Goal: Information Seeking & Learning: Learn about a topic

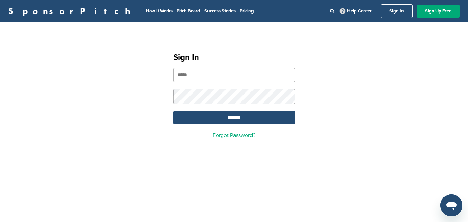
type input "**********"
click at [236, 122] on input "*******" at bounding box center [234, 118] width 122 height 14
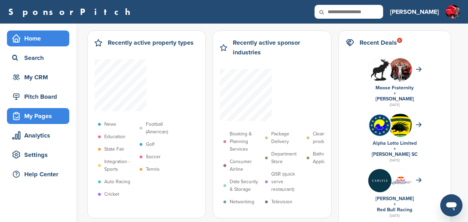
click at [49, 115] on div "My Pages" at bounding box center [39, 116] width 59 height 12
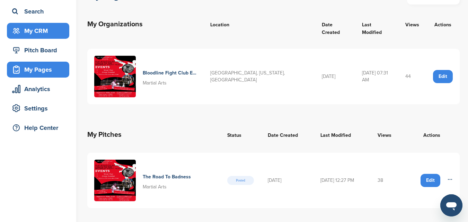
scroll to position [35, 0]
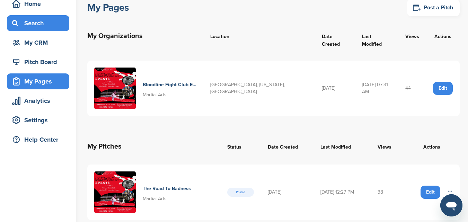
click at [39, 24] on div "Search" at bounding box center [39, 23] width 59 height 12
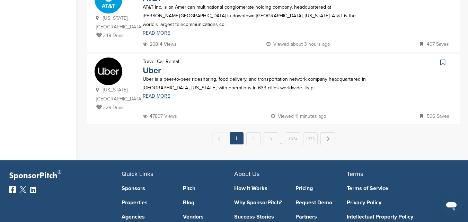
scroll to position [763, 0]
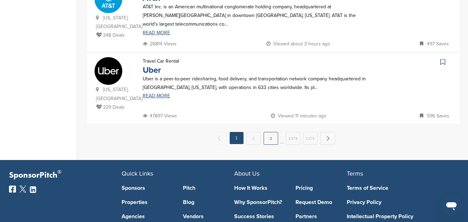
click at [272, 132] on link "3" at bounding box center [271, 138] width 15 height 13
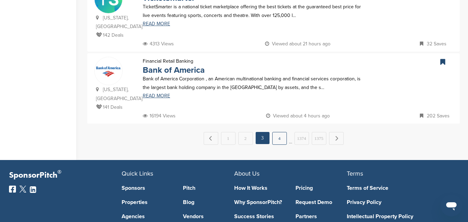
click at [279, 132] on link "4" at bounding box center [279, 138] width 15 height 13
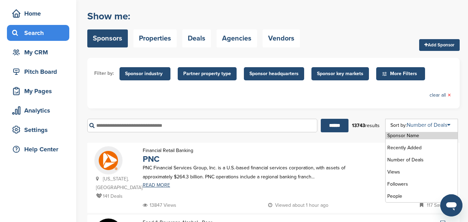
scroll to position [35, 0]
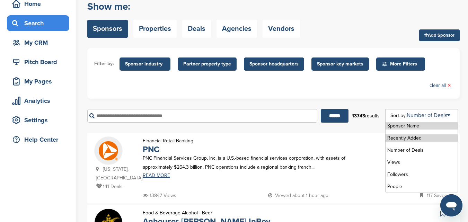
click at [412, 140] on li "Recently Added" at bounding box center [422, 137] width 72 height 7
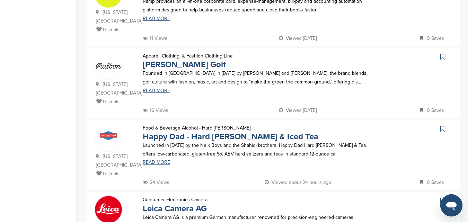
scroll to position [659, 0]
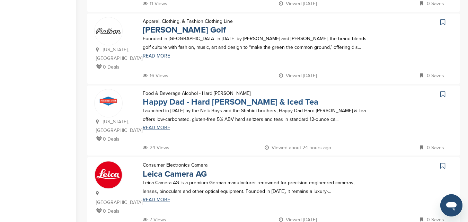
click at [177, 97] on link "Happy Dad - Hard Seltzer & Iced Tea" at bounding box center [231, 102] width 176 height 10
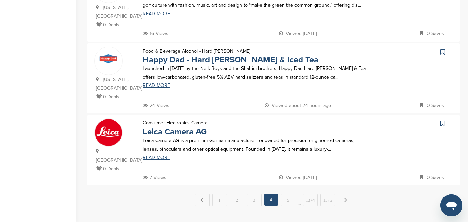
scroll to position [728, 0]
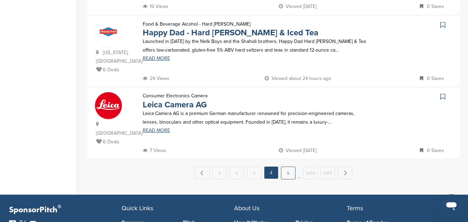
click at [289, 167] on link "5" at bounding box center [288, 173] width 15 height 13
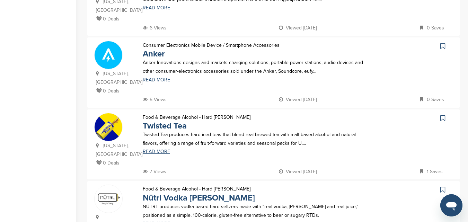
scroll to position [208, 0]
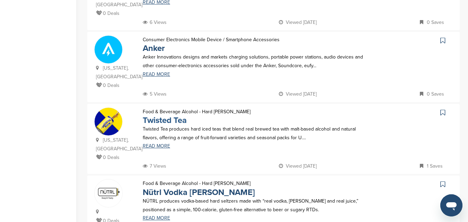
click at [172, 120] on link "Twisted Tea" at bounding box center [165, 120] width 44 height 10
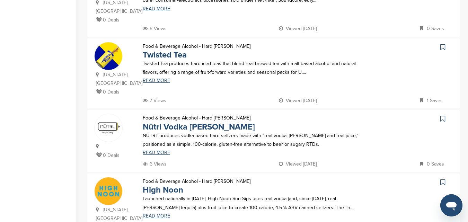
scroll to position [277, 0]
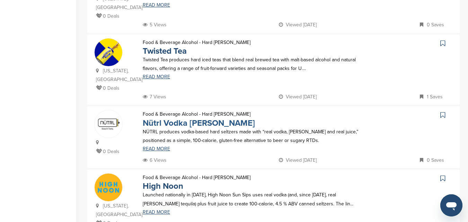
click at [197, 128] on link "Nütrl Vodka Seltzer" at bounding box center [199, 123] width 112 height 10
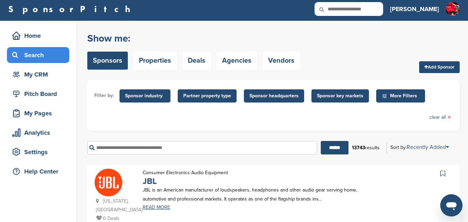
scroll to position [0, 0]
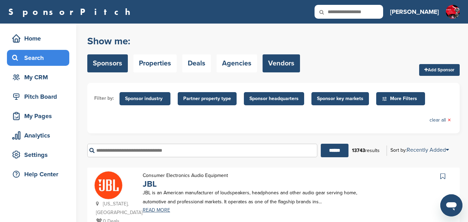
click at [273, 62] on link "Vendors" at bounding box center [281, 63] width 37 height 18
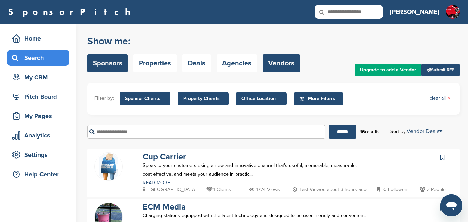
click at [117, 63] on link "Sponsors" at bounding box center [107, 63] width 41 height 18
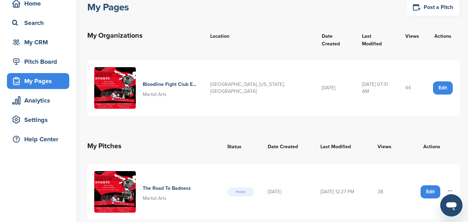
scroll to position [35, 0]
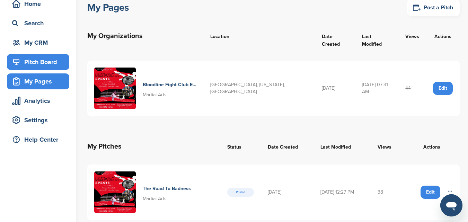
click at [47, 59] on div "Pitch Board" at bounding box center [39, 62] width 59 height 12
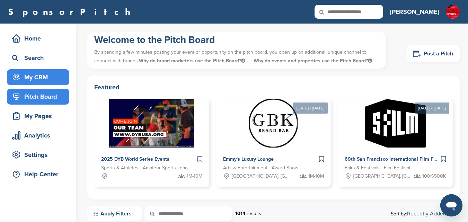
click at [40, 76] on div "My CRM" at bounding box center [39, 77] width 59 height 12
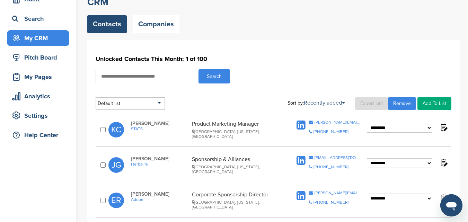
scroll to position [35, 0]
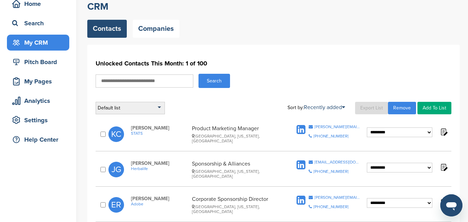
click at [161, 106] on div "Default list" at bounding box center [130, 108] width 69 height 12
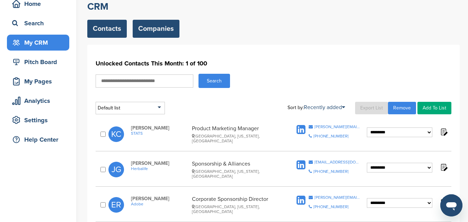
click at [158, 28] on link "Companies" at bounding box center [156, 29] width 47 height 18
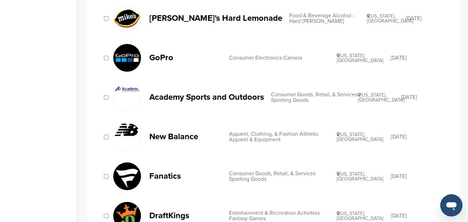
scroll to position [277, 0]
